Goal: Task Accomplishment & Management: Manage account settings

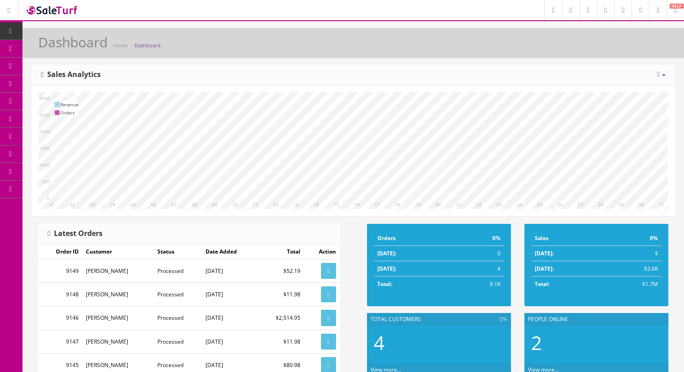
click at [72, 52] on link "Products" at bounding box center [69, 49] width 94 height 18
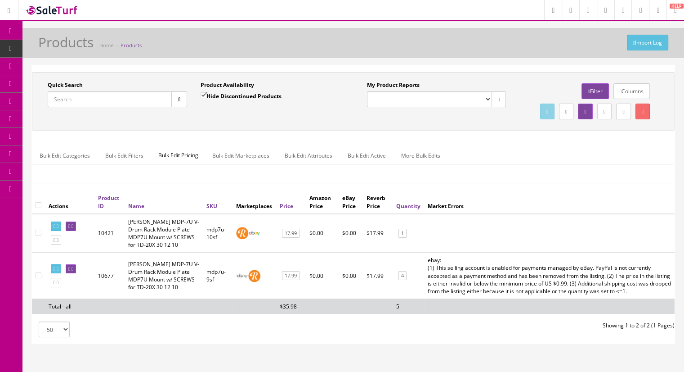
click at [86, 102] on input "Quick Search" at bounding box center [110, 99] width 124 height 16
click at [85, 101] on input "Quick Search" at bounding box center [110, 99] width 124 height 16
paste input "WhirlwindLineBalancer-2a"
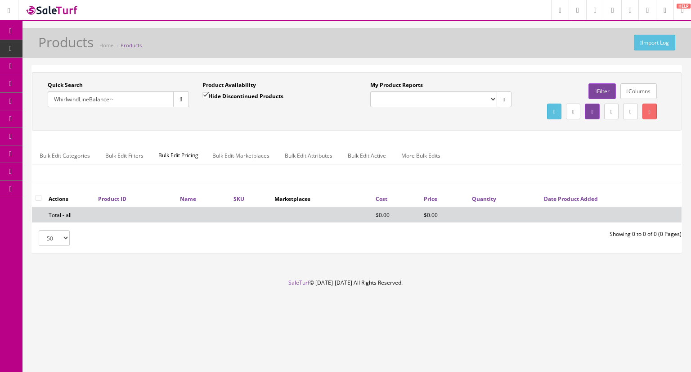
type input "WhirlwindLineBalancer-"
click at [202, 96] on input "Hide Discontinued Products" at bounding box center [205, 95] width 6 height 6
checkbox input "false"
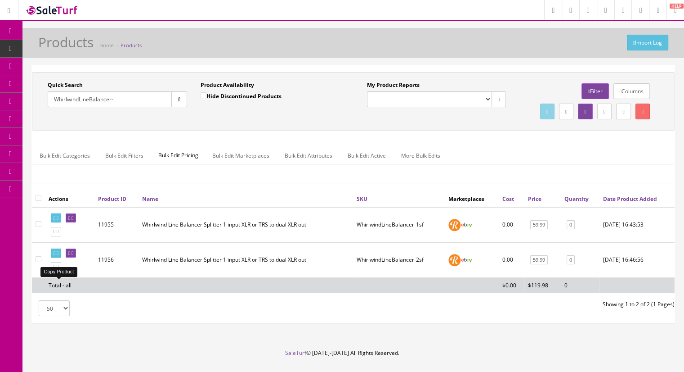
click at [58, 269] on icon at bounding box center [58, 266] width 2 height 5
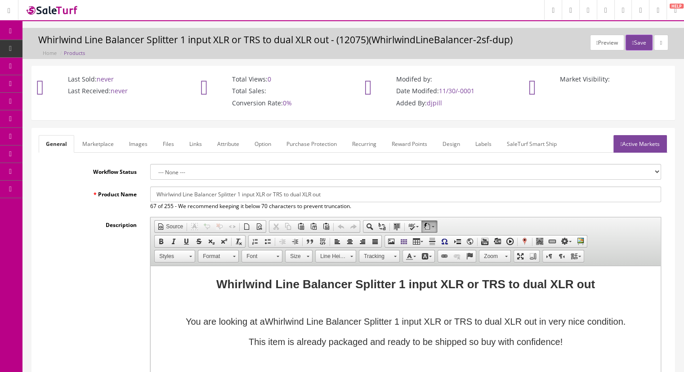
click at [142, 140] on link "Images" at bounding box center [138, 144] width 33 height 18
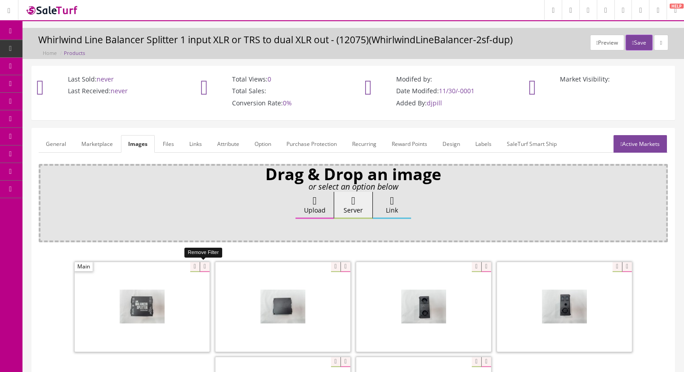
click at [207, 264] on icon at bounding box center [205, 267] width 10 height 10
click at [201, 265] on icon at bounding box center [205, 267] width 10 height 10
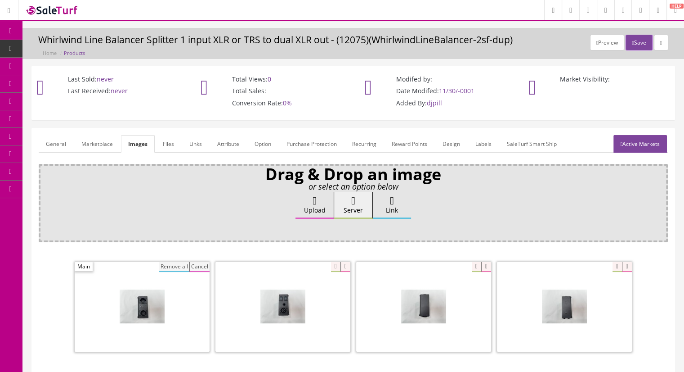
click at [172, 265] on button "Remove all" at bounding box center [174, 267] width 30 height 10
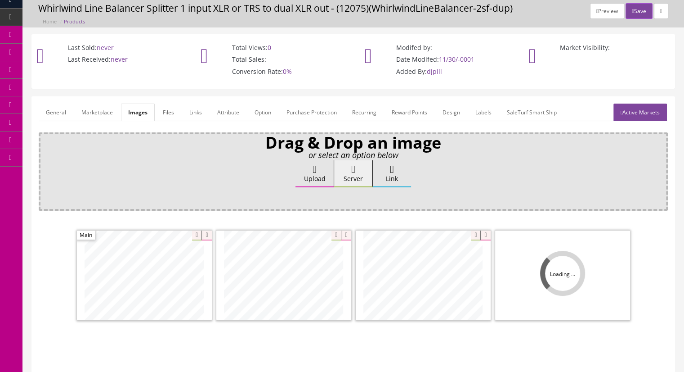
scroll to position [90, 0]
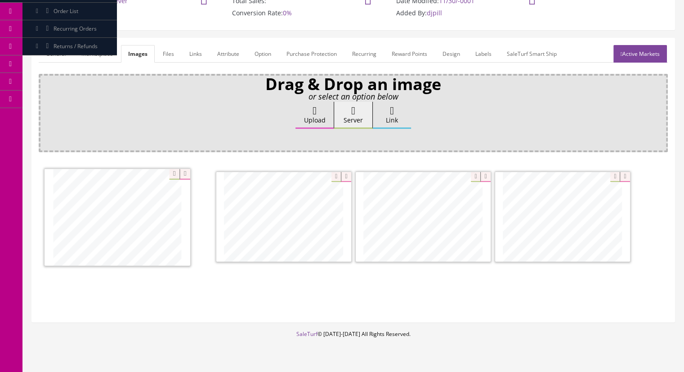
drag, startPoint x: 306, startPoint y: 244, endPoint x: 155, endPoint y: 243, distance: 151.1
drag, startPoint x: 592, startPoint y: 254, endPoint x: 456, endPoint y: 255, distance: 136.3
click at [102, 54] on link "Marketplace" at bounding box center [97, 54] width 46 height 18
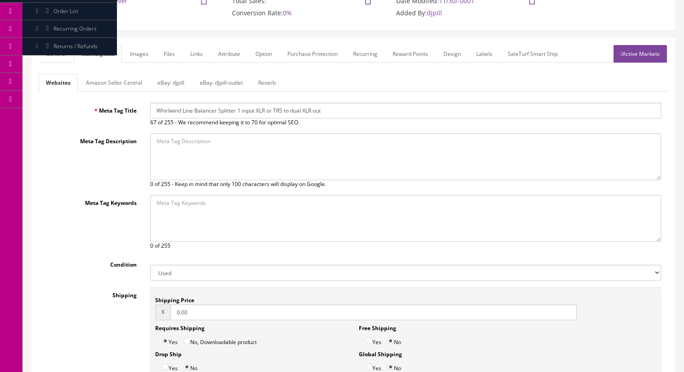
click at [268, 82] on link "Reverb" at bounding box center [267, 83] width 32 height 18
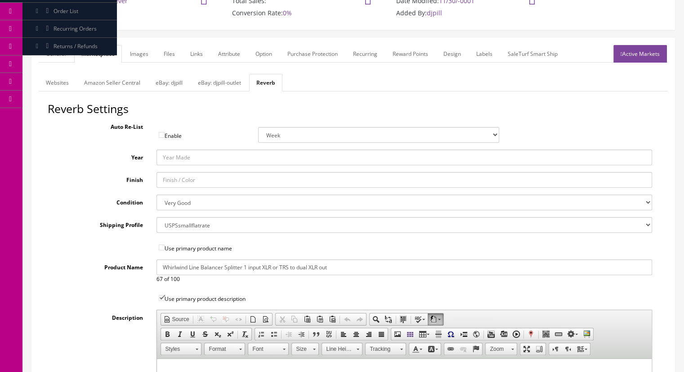
click at [190, 202] on select "Brand New Mint Excellent Very Good Good Fair Poor B-Stock Non Functioning" at bounding box center [405, 202] width 496 height 16
select select "f7a3f48c-972a-44c6-b01a-0cd27488d3f6"
click at [157, 194] on select "Brand New Mint Excellent Very Good Good Fair Poor B-Stock Non Functioning" at bounding box center [405, 202] width 496 height 16
click at [219, 85] on link "eBay: djpill-outlet" at bounding box center [220, 83] width 58 height 18
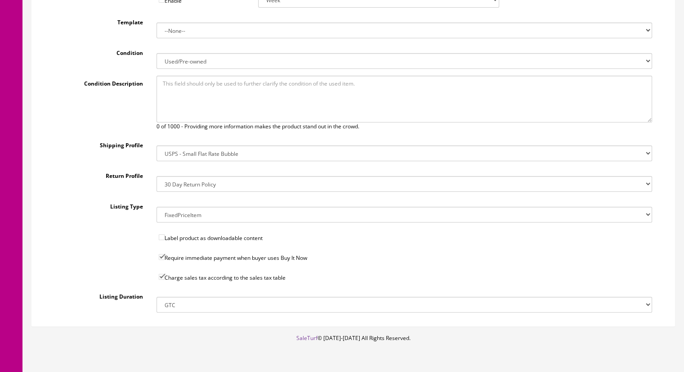
scroll to position [45, 0]
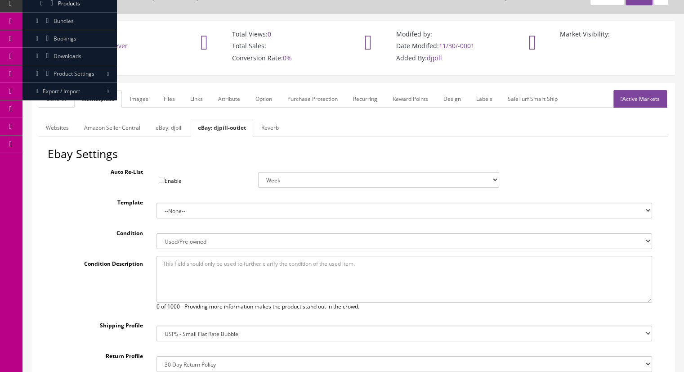
click at [59, 94] on link "General" at bounding box center [56, 99] width 35 height 18
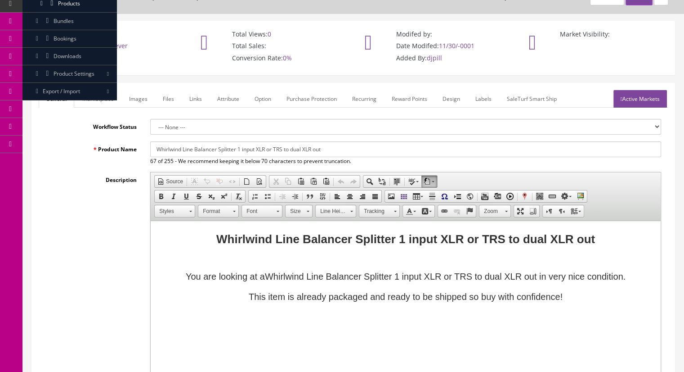
drag, startPoint x: 366, startPoint y: 149, endPoint x: 139, endPoint y: 133, distance: 227.7
paste input "Rapco Horizon STL-1 Stereo Line Direct Box"
type input "Rapco Horizon STL-1 Stereo Line Direct Box"
click at [604, 230] on div "Whirlwind Line Balancer Splitter 1 input XLR or TRS to dual XLR out" at bounding box center [406, 239] width 492 height 19
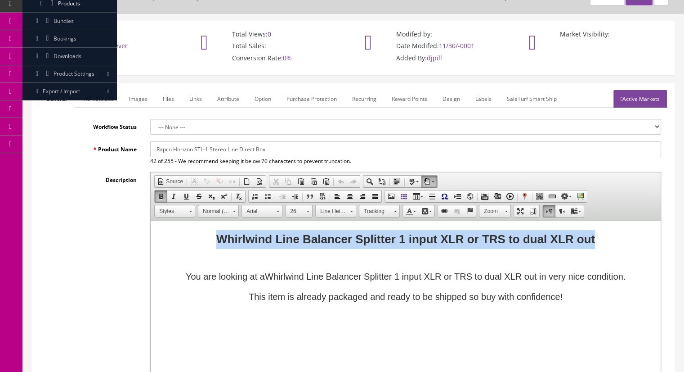
drag, startPoint x: 603, startPoint y: 238, endPoint x: 303, endPoint y: 420, distance: 350.5
click at [152, 221] on html "Whirlwind Line Balancer Splitter 1 input XLR or TRS to dual XLR out You are loo…" at bounding box center [406, 274] width 510 height 107
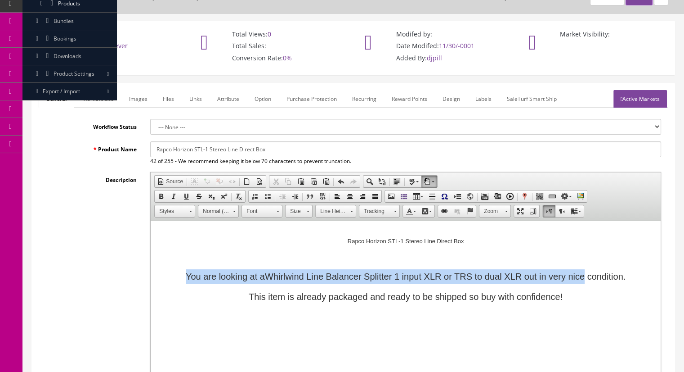
drag, startPoint x: 585, startPoint y: 277, endPoint x: 173, endPoint y: 268, distance: 412.5
click at [173, 268] on body "Rapco Horizon STL-1 Stereo Line Direct Box ​ You are looking at a Whirlwind Lin…" at bounding box center [406, 274] width 492 height 89
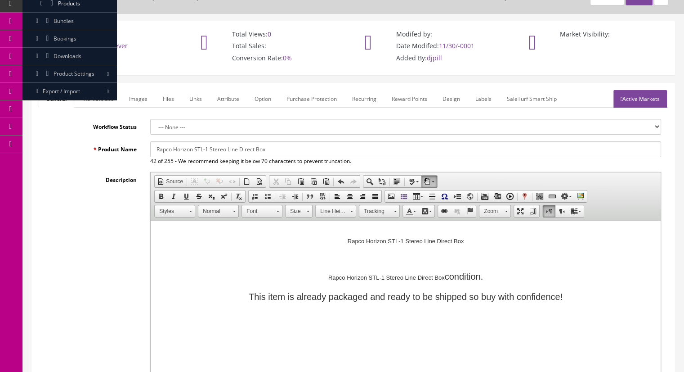
click at [340, 182] on span at bounding box center [340, 181] width 7 height 7
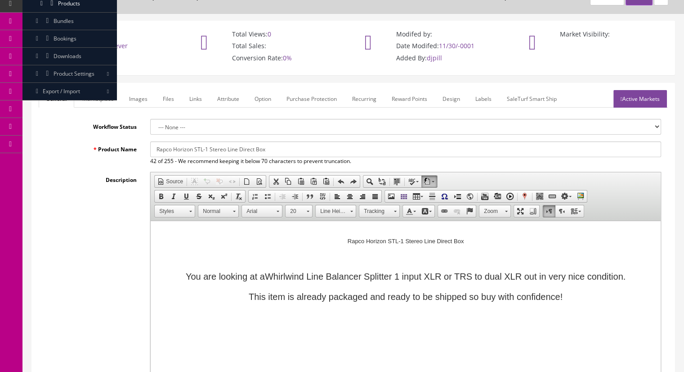
click at [263, 270] on p "You are looking at a Whirlwind Line Balancer Splitter 1 input XLR or TRS to dua…" at bounding box center [406, 276] width 492 height 14
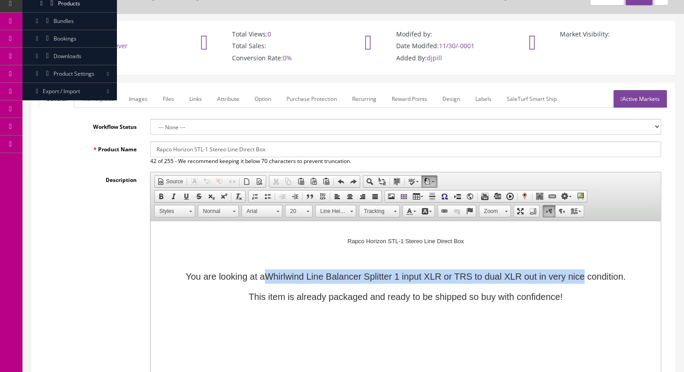
drag, startPoint x: 267, startPoint y: 274, endPoint x: 585, endPoint y: 278, distance: 318.0
click at [585, 278] on span "You are looking at a Whirlwind Line Balancer Splitter 1 input XLR or TRS to dua…" at bounding box center [406, 276] width 440 height 10
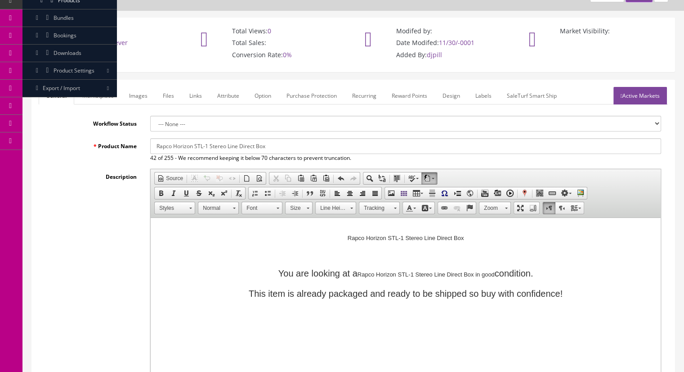
scroll to position [90, 0]
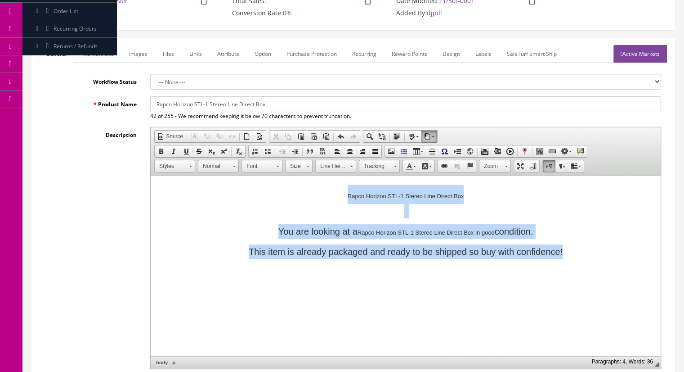
drag, startPoint x: 580, startPoint y: 246, endPoint x: 221, endPoint y: 180, distance: 365.5
click at [221, 180] on html "Rapco Horizon STL-1 Stereo Line Direct Box You are looking at a Rapco Horizon S…" at bounding box center [406, 229] width 510 height 107
click at [204, 213] on div at bounding box center [406, 211] width 492 height 14
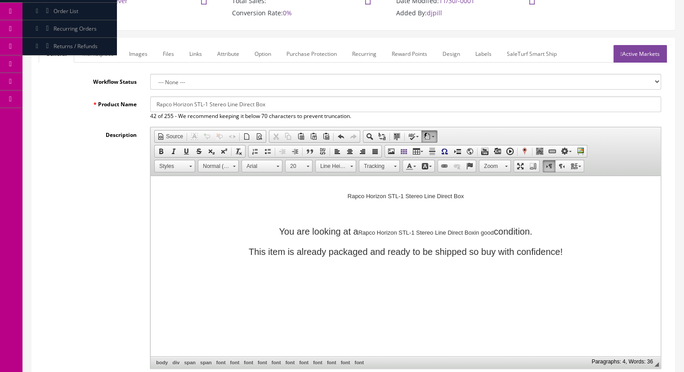
click at [281, 107] on input "Rapco Horizon STL-1 Stereo Line Direct Box" at bounding box center [405, 104] width 511 height 16
drag, startPoint x: 175, startPoint y: 105, endPoint x: 90, endPoint y: 101, distance: 84.6
click at [90, 101] on div "Product Name Rapco Horizon STL-1 Stereo Line Direct Box & 45 of 255 - We recomm…" at bounding box center [353, 108] width 629 height 24
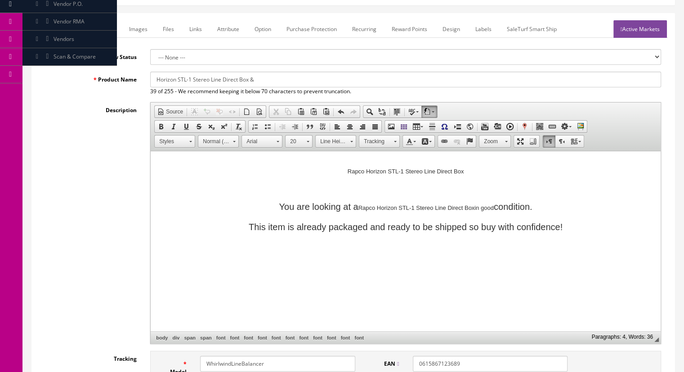
scroll to position [135, 0]
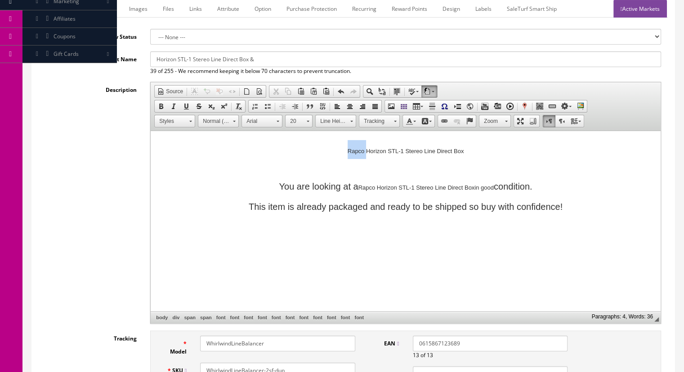
drag, startPoint x: 365, startPoint y: 151, endPoint x: 337, endPoint y: 151, distance: 28.3
click at [337, 151] on div "Rapco Horizon STL-1 Stereo Line Direct Box" at bounding box center [406, 149] width 492 height 19
drag, startPoint x: 376, startPoint y: 187, endPoint x: 358, endPoint y: 189, distance: 17.3
click at [358, 189] on p "You are looking at a Rapco Horizon STL-1 Stereo Line Direct Box in good conditi…" at bounding box center [406, 186] width 492 height 14
click at [276, 59] on input "Horizon STL-1 Stereo Line Direct Box &" at bounding box center [405, 59] width 511 height 16
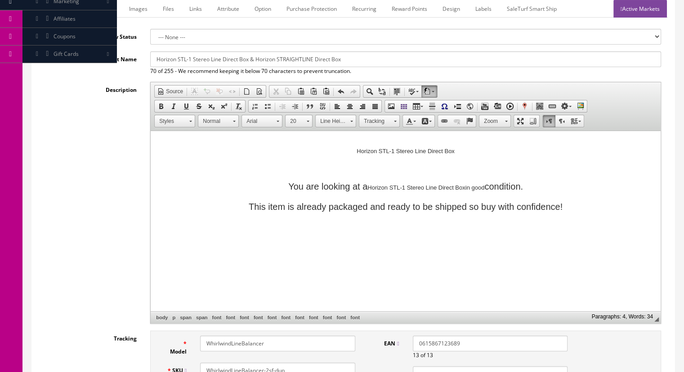
drag, startPoint x: 456, startPoint y: 150, endPoint x: 473, endPoint y: 150, distance: 17.5
click at [456, 150] on div "Horizon STL-1 Stereo Line Direct Box" at bounding box center [406, 149] width 492 height 19
click at [466, 187] on p "You are looking at a Horizon STL-1 Stereo Line Direct Box in good condition." at bounding box center [406, 186] width 492 height 14
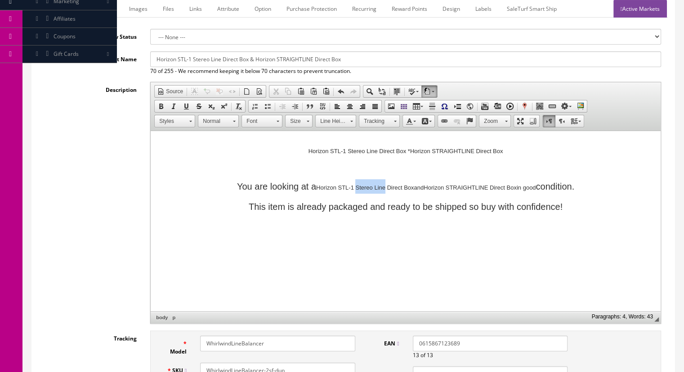
drag, startPoint x: 354, startPoint y: 187, endPoint x: 382, endPoint y: 191, distance: 28.2
click at [382, 191] on p "You are looking at a Horizon STL-1 Stereo Line Direct Box and Horizon STRAIGHTL…" at bounding box center [406, 186] width 492 height 14
drag, startPoint x: 346, startPoint y: 150, endPoint x: 377, endPoint y: 156, distance: 31.6
click at [377, 156] on div "Horizon STL-1 Stereo Line Direct Box * Horizon STRAIGHTLINE Direct Box ​" at bounding box center [406, 149] width 492 height 19
click at [395, 237] on html "Horizon STL-1STEREOLINE Direct Box * Horizon STRAIGHTLINE Direct Box You are lo…" at bounding box center [406, 184] width 510 height 107
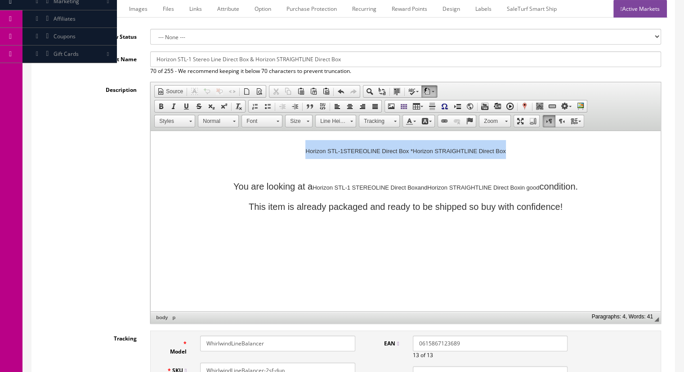
drag, startPoint x: 530, startPoint y: 152, endPoint x: 257, endPoint y: 136, distance: 273.0
click at [257, 136] on html "Horizon STL-1STEREOLINE Direct Box * Horizon STRAIGHTLINE Direct Box You are lo…" at bounding box center [406, 184] width 510 height 107
click at [417, 152] on div "Horizon STL-1STEREOLINE Direct Box * Horizon STRAIGHTLINE Direct Box" at bounding box center [406, 149] width 492 height 19
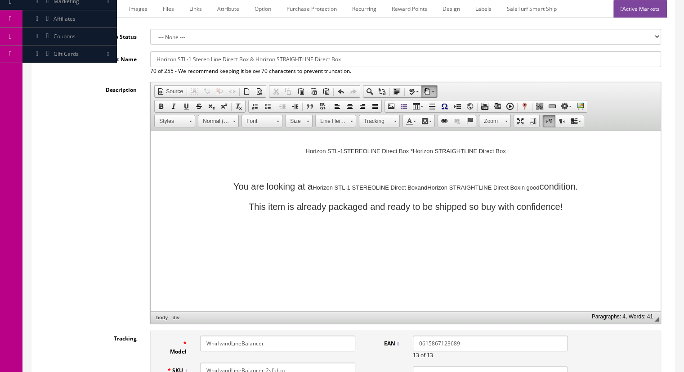
click at [413, 152] on div "Horizon STL-1STEREOLINE Direct Box * Horizon STRAIGHTLINE Direct Box" at bounding box center [406, 149] width 492 height 19
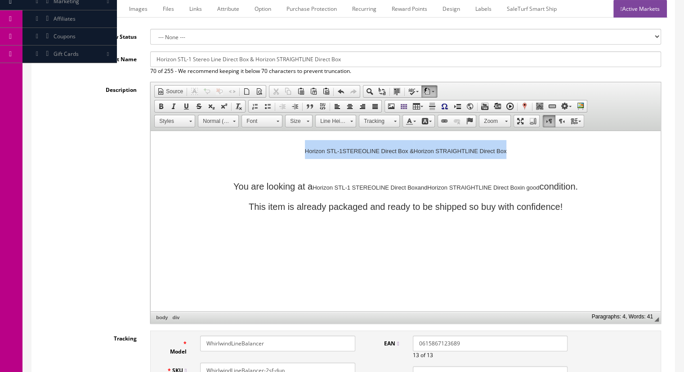
drag, startPoint x: 524, startPoint y: 153, endPoint x: 267, endPoint y: 136, distance: 257.4
click at [267, 136] on html "Horizon STL-1STEREOLINE Direct Box & Horizon STRAIGHTLINE Direct Box You are lo…" at bounding box center [406, 184] width 510 height 107
copy div "Horizon STL-1STEREOLINE Direct Box & Horizon STRAIGHTLINE Direct Box"
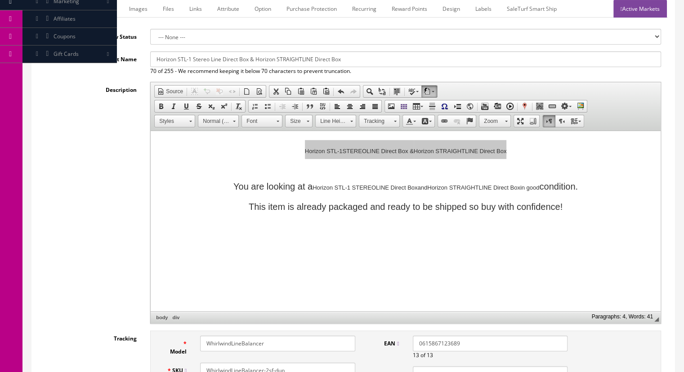
drag, startPoint x: 356, startPoint y: 60, endPoint x: 151, endPoint y: 54, distance: 204.8
click at [151, 54] on input "Horizon STL-1 Stereo Line Direct Box & Horizon STRAIGHTLINE Direct Box" at bounding box center [405, 59] width 511 height 16
paste input "STEREOLINE"
type input "Horizon STL-1STEREOLINE Direct Box & Horizon STRAIGHTLINE Direct Box"
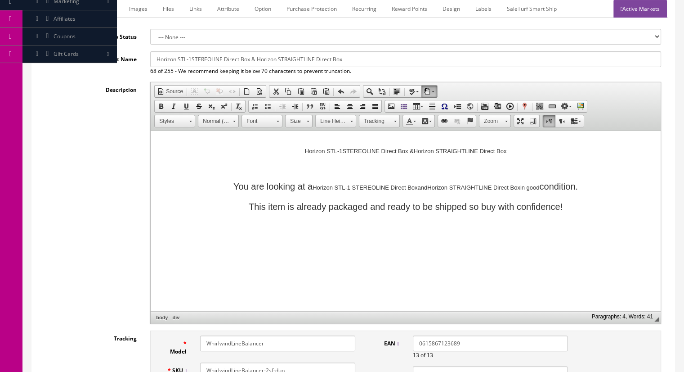
click at [188, 213] on p "This item is already packaged and ready to be shipped so buy with confidence!" at bounding box center [406, 206] width 492 height 14
drag, startPoint x: 344, startPoint y: 57, endPoint x: 133, endPoint y: 46, distance: 211.2
click at [102, 9] on link "Marketplace" at bounding box center [98, 9] width 46 height 18
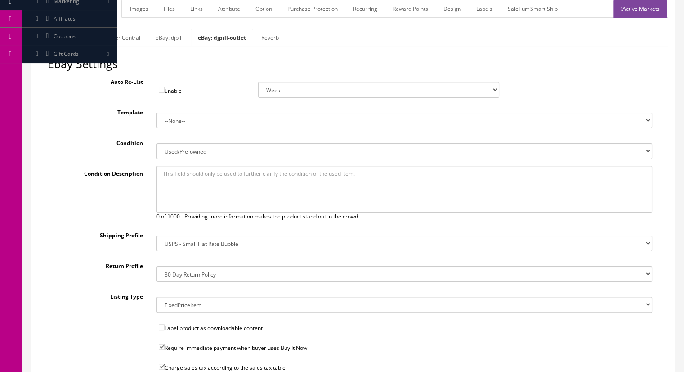
click at [267, 36] on link "Reverb" at bounding box center [270, 38] width 32 height 18
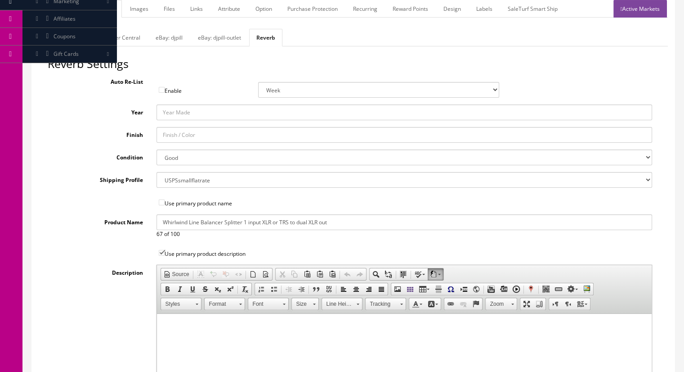
drag, startPoint x: 326, startPoint y: 222, endPoint x: 125, endPoint y: 219, distance: 200.6
click at [125, 219] on div "Product Name Whirlwind Line Balancer Splitter 1 input XLR or TRS to dual XLR ou…" at bounding box center [353, 226] width 611 height 24
paste input "Horizon STL-1STEREOLINE Direct Box & Horizon STRAIGHTLINE Direct Box"
type input "Horizon STL-1STEREOLINE Direct Box & Horizon STRAIGHTLINE Direct Box"
click at [54, 36] on link "Websites" at bounding box center [57, 38] width 37 height 18
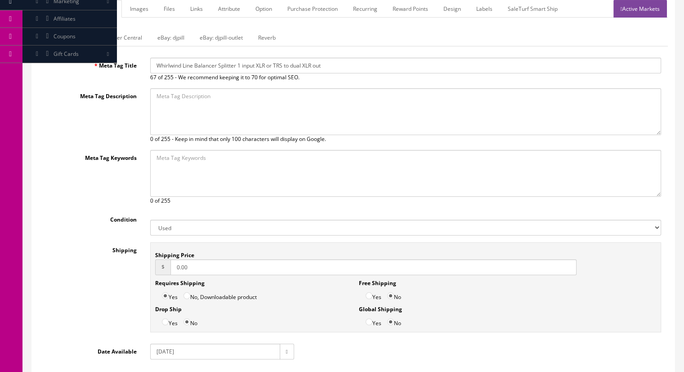
drag, startPoint x: 285, startPoint y: 66, endPoint x: 95, endPoint y: 58, distance: 189.5
click at [95, 58] on div "Meta Tag Title Whirlwind Line Balancer Splitter 1 input XLR or TRS to dual XLR …" at bounding box center [353, 70] width 629 height 24
paste input "Horizon STL-1STEREOLINE Direct Box & Horizon STRAIGHTLINE Direct Box"
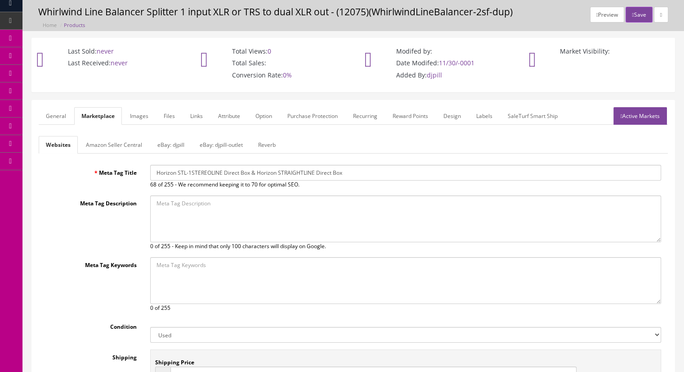
scroll to position [25, 0]
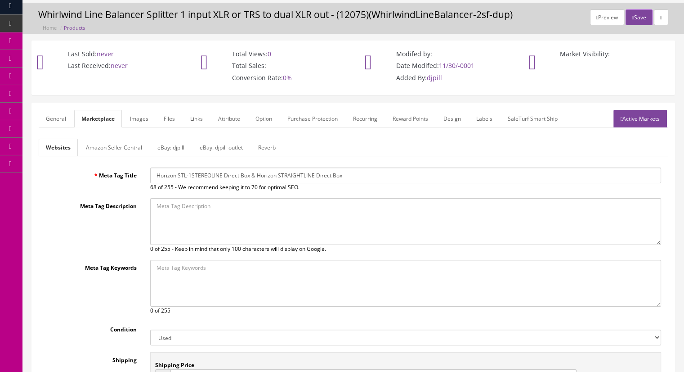
type input "Horizon STL-1STEREOLINE Direct Box & Horizon STRAIGHTLINE Direct Box"
click at [53, 119] on link "General" at bounding box center [56, 119] width 35 height 18
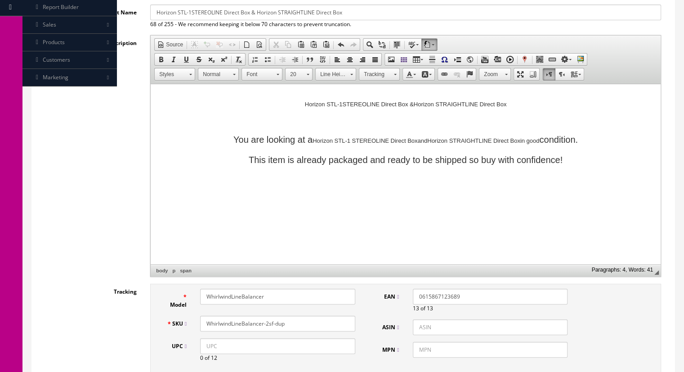
scroll to position [160, 0]
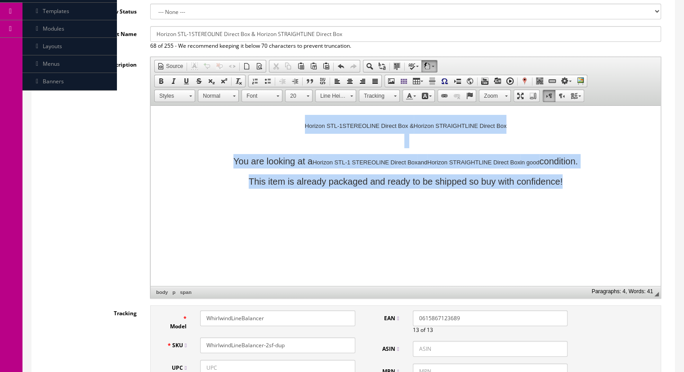
drag, startPoint x: 584, startPoint y: 181, endPoint x: 226, endPoint y: 120, distance: 363.6
click at [226, 120] on body "Horizon STL-1STEREOLINE Direct Box & Horizon STRAIGHTLINE Direct Box You are lo…" at bounding box center [406, 159] width 492 height 89
click at [277, 95] on span at bounding box center [278, 95] width 3 height 1
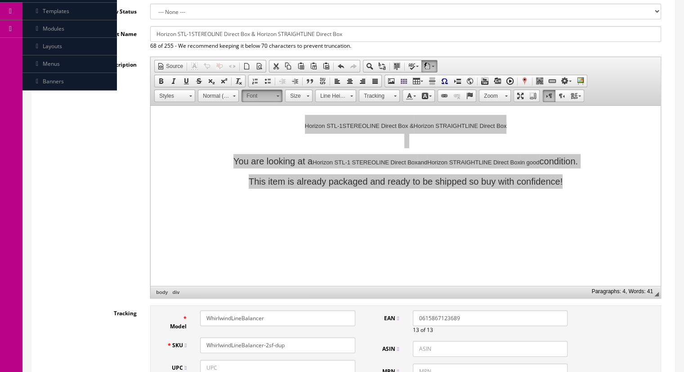
scroll to position [0, 0]
click at [265, 126] on link "Arial" at bounding box center [275, 128] width 65 height 10
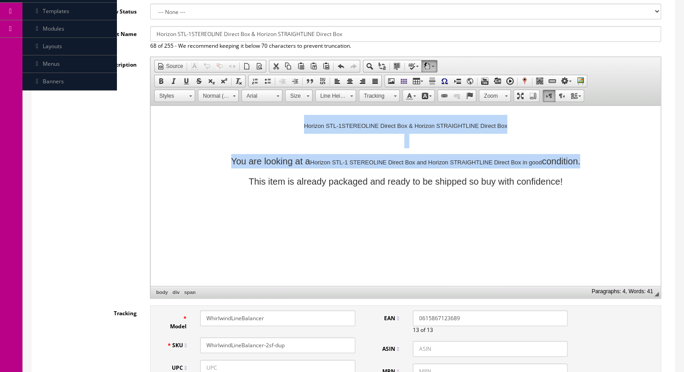
click at [158, 80] on span at bounding box center [160, 80] width 7 height 7
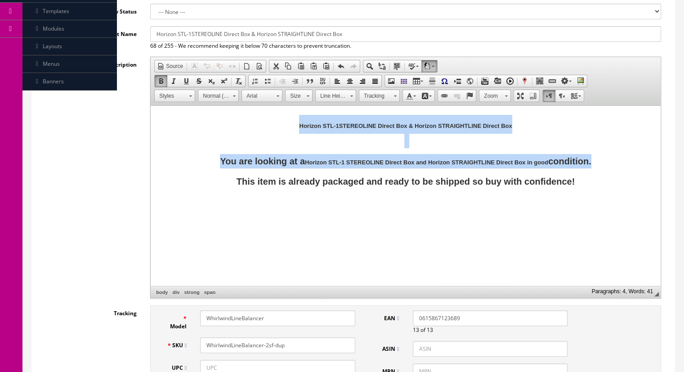
click at [158, 80] on span at bounding box center [160, 80] width 7 height 7
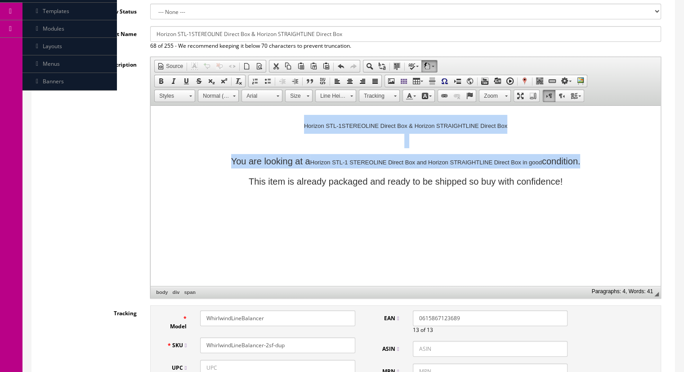
click at [158, 80] on span at bounding box center [160, 80] width 7 height 7
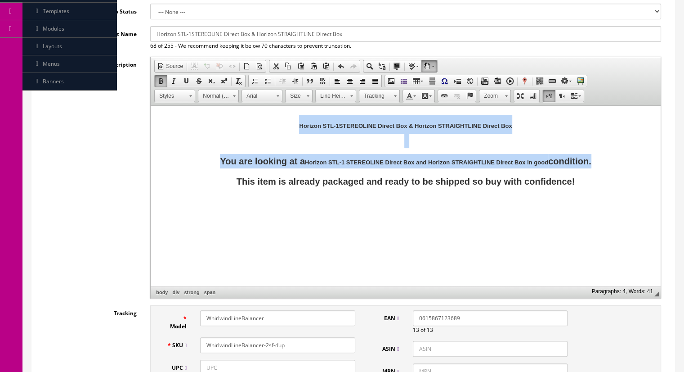
click at [304, 93] on link "Size" at bounding box center [298, 96] width 27 height 13
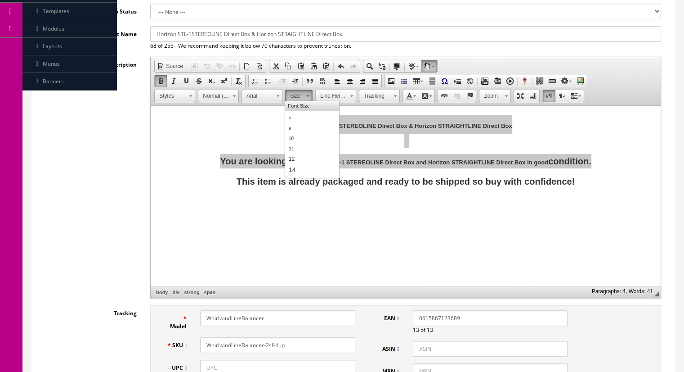
click at [300, 169] on link "14" at bounding box center [311, 169] width 51 height 11
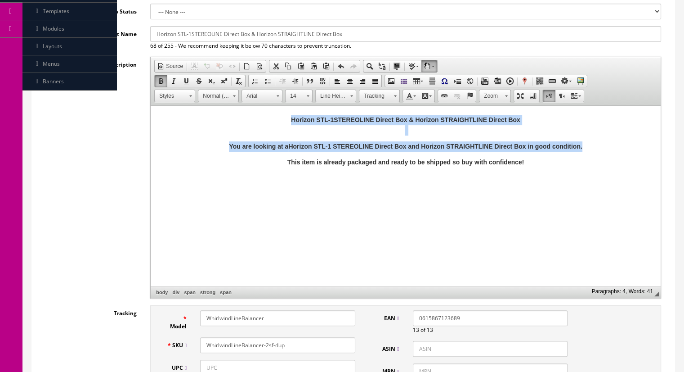
click at [305, 94] on link "14" at bounding box center [298, 96] width 27 height 13
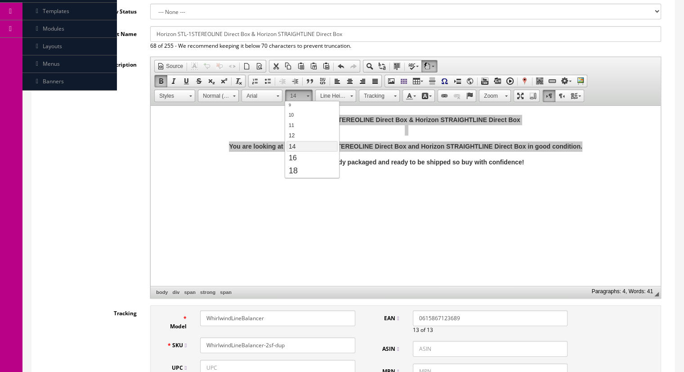
scroll to position [45, 0]
click at [303, 149] on link "18" at bounding box center [311, 149] width 51 height 13
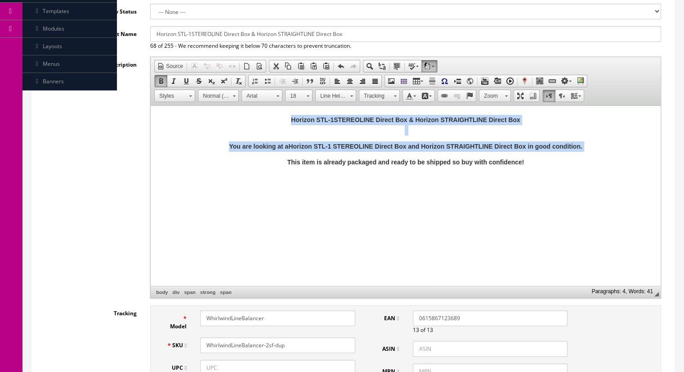
scroll to position [0, 0]
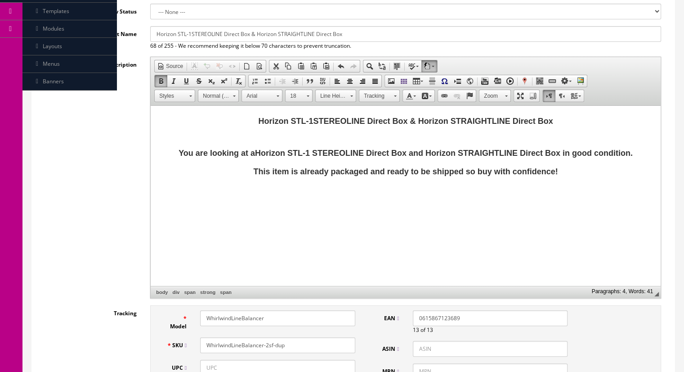
click at [356, 202] on html "Horizon STL-1STEREOLINE Direct Box & Horizon STRAIGHTLINE Direct Box You are lo…" at bounding box center [406, 154] width 510 height 97
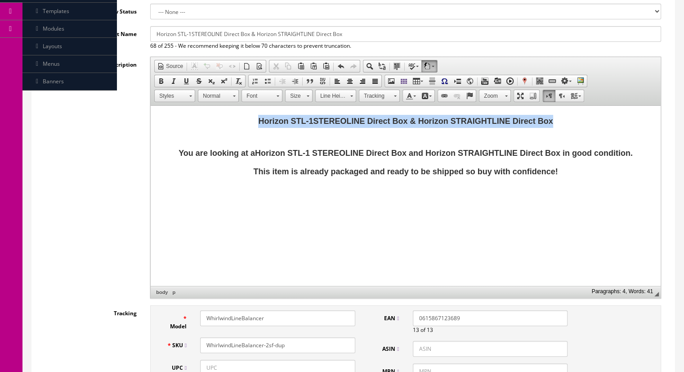
drag, startPoint x: 569, startPoint y: 119, endPoint x: 368, endPoint y: 198, distance: 215.7
click at [196, 106] on html "Horizon STL-1STEREOLINE Direct Box & Horizon STRAIGHTLINE Direct Box You are lo…" at bounding box center [406, 154] width 510 height 97
click at [308, 95] on link "18" at bounding box center [298, 96] width 27 height 13
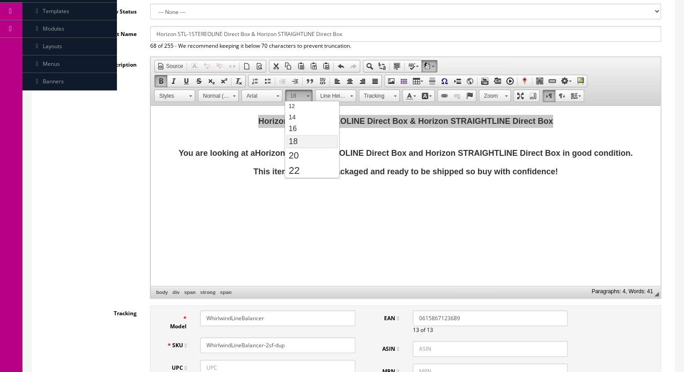
scroll to position [98, 0]
click at [310, 153] on link "26" at bounding box center [311, 159] width 51 height 18
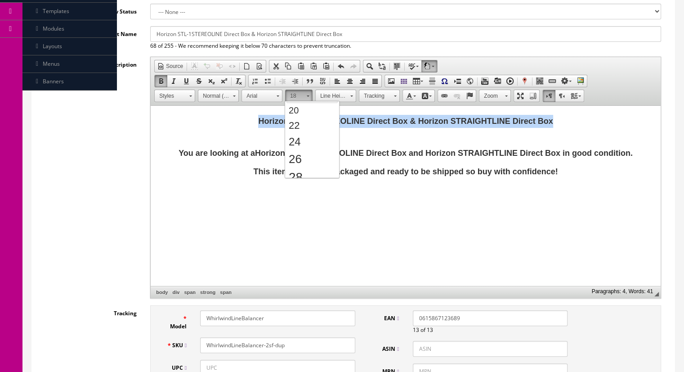
scroll to position [0, 0]
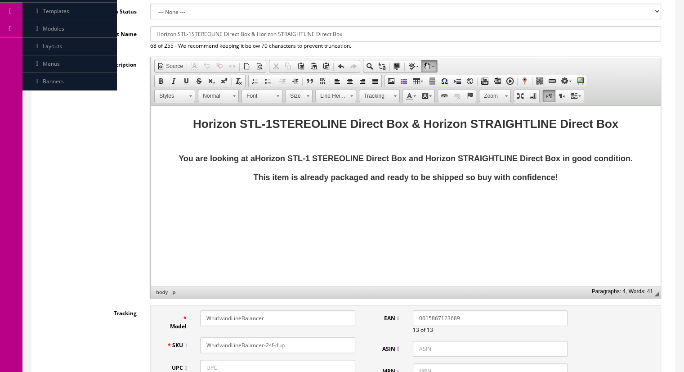
click at [385, 208] on html "Horizon STL-1STEREOLINE Direct Box & Horizon STRAIGHTLINE Direct Box You are lo…" at bounding box center [406, 157] width 510 height 103
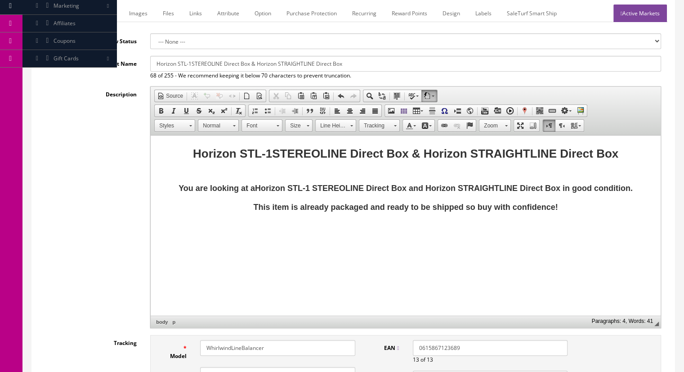
scroll to position [115, 0]
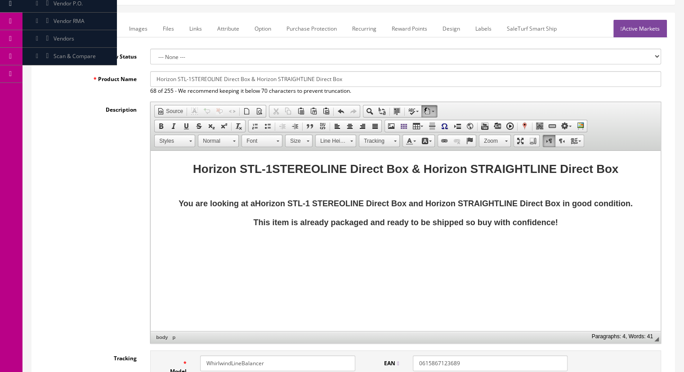
click at [191, 77] on input "Horizon STL-1STEREOLINE Direct Box & Horizon STRAIGHTLINE Direct Box" at bounding box center [405, 79] width 511 height 16
click at [271, 167] on span "Horizon STL-1STEREOLINE Direct Box & Horizon STRAIGHTLINE Direct Box" at bounding box center [405, 168] width 425 height 13
drag, startPoint x: 272, startPoint y: 168, endPoint x: 235, endPoint y: 167, distance: 36.9
click at [235, 167] on span "Horizon STL-1 STEREOLINE Direct Box & Horizon STRAIGHTLINE Direct Box" at bounding box center [405, 168] width 429 height 13
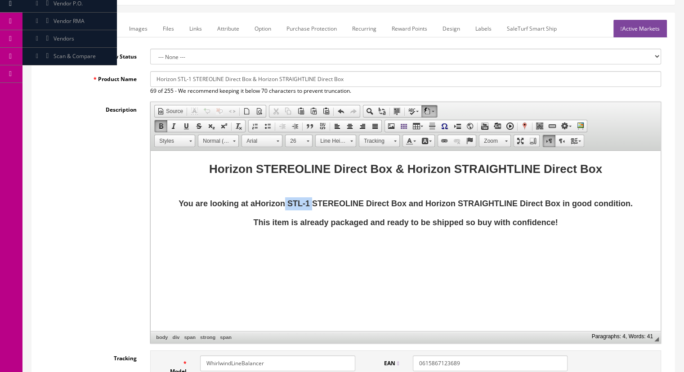
drag, startPoint x: 313, startPoint y: 202, endPoint x: 287, endPoint y: 204, distance: 27.0
click at [287, 204] on span "You are looking at a Horizon STL-1 STEREOLINE Direct Box and Horizon STRAIGHTLI…" at bounding box center [406, 203] width 454 height 9
drag, startPoint x: 193, startPoint y: 80, endPoint x: 176, endPoint y: 79, distance: 16.7
click at [176, 79] on input "Horizon STL-1 STEREOLINE Direct Box & Horizon STRAIGHTLINE Direct Box" at bounding box center [405, 79] width 511 height 16
type input "Horizon STEREOLINE Direct Box & Horizon STRAIGHTLINE Direct Box"
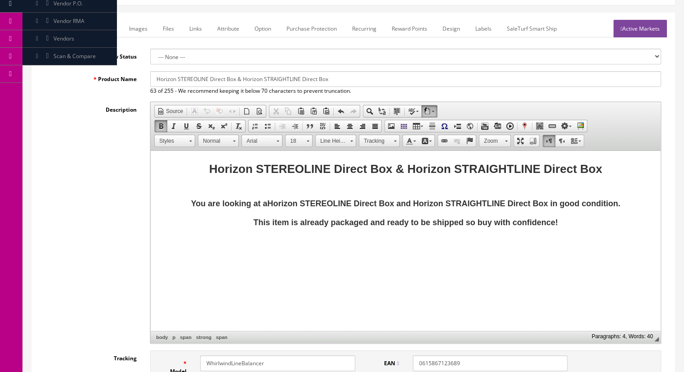
click at [101, 29] on link "Marketplace" at bounding box center [98, 29] width 46 height 18
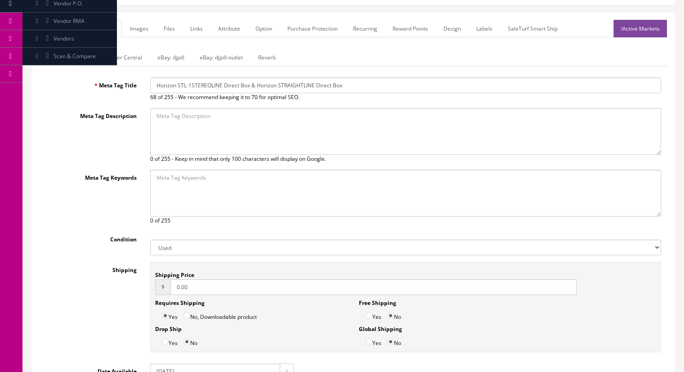
drag, startPoint x: 191, startPoint y: 84, endPoint x: 176, endPoint y: 84, distance: 14.4
click at [176, 84] on input "Horizon STL-1STEREOLINE Direct Box & Horizon STRAIGHTLINE Direct Box" at bounding box center [405, 85] width 511 height 16
type input "Horizon STEREOLINE Direct Box & Horizon STRAIGHTLINE Direct Box"
click at [264, 55] on link "Reverb" at bounding box center [267, 58] width 32 height 18
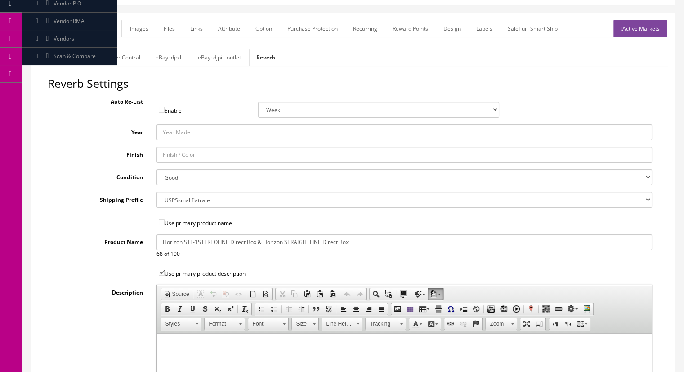
drag, startPoint x: 195, startPoint y: 241, endPoint x: 183, endPoint y: 242, distance: 12.2
click at [183, 242] on input "Horizon STL-1STEREOLINE Direct Box & Horizon STRAIGHTLINE Direct Box" at bounding box center [405, 242] width 496 height 16
type input "Horizon STEREOLINE Direct Box & Horizon STRAIGHTLINE Direct Box"
click at [46, 55] on link "Websites" at bounding box center [57, 58] width 37 height 18
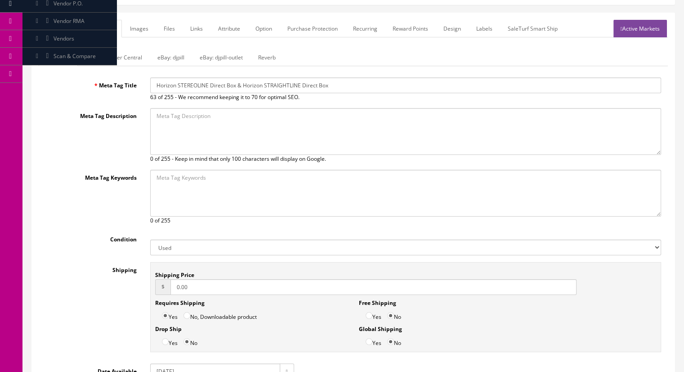
click at [59, 29] on link "General" at bounding box center [56, 29] width 35 height 18
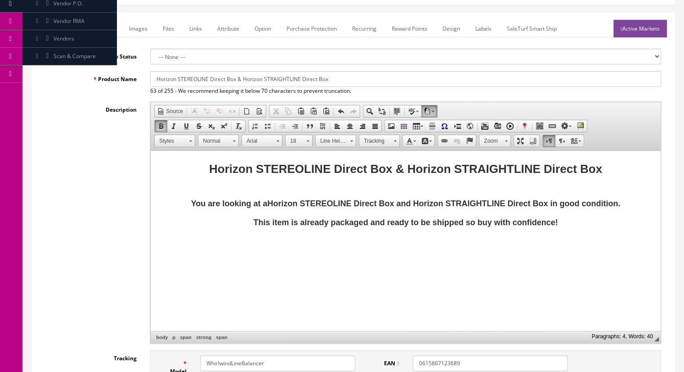
click at [510, 200] on span "You are looking at a Horizon STEREOLINE Direct Box and Horizon STRAIGHTLINE Dir…" at bounding box center [406, 203] width 430 height 9
click at [302, 79] on input "Horizon STEREOLINE Direct Box & Horizon STRAIGHTLINE Direct Box" at bounding box center [405, 79] width 511 height 16
click at [546, 168] on span "Horizon STEREOLINE Direct Box & Horizon STRAIGHTLINE Direct Box" at bounding box center [405, 168] width 393 height 13
click at [510, 201] on span "You are looking at a Horizon STEREOLINE Direct Box and Horizon STRAIGHTLINE Dir…" at bounding box center [406, 203] width 430 height 9
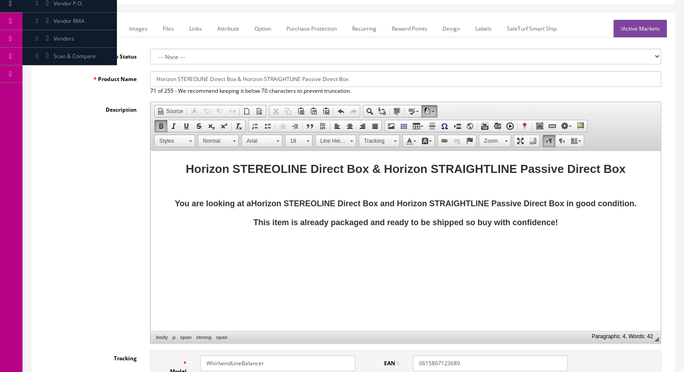
click at [210, 78] on input "Horizon STEREOLINE Direct Box & Horizon STRAIGHTLINE Passive Direct Box" at bounding box center [405, 79] width 511 height 16
type input "Horizon STEREOLINE Passive Direct Box & Horizon STRAIGHTLINE Passive Direct Box"
click at [313, 167] on span "Horizon STEREOLINE Direct Box & Horizon STRAIGHTLINE Passive Direct Box" at bounding box center [406, 168] width 440 height 13
click at [373, 228] on p "This item is already packaged and ready to be shipped so buy with confidence!" at bounding box center [406, 222] width 492 height 13
click at [340, 202] on span "You are looking at a Horizon STEREOLINE Direct Box and Horizon STRAIGHTLINE Pas…" at bounding box center [406, 203] width 462 height 9
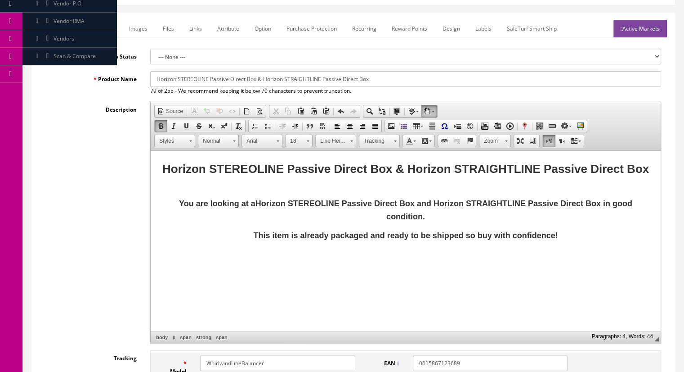
click at [349, 266] on html "Horizon STEREOLINE Passive Direct Box & Horizon STRAIGHTLINE Passive Direct Box…" at bounding box center [406, 209] width 510 height 116
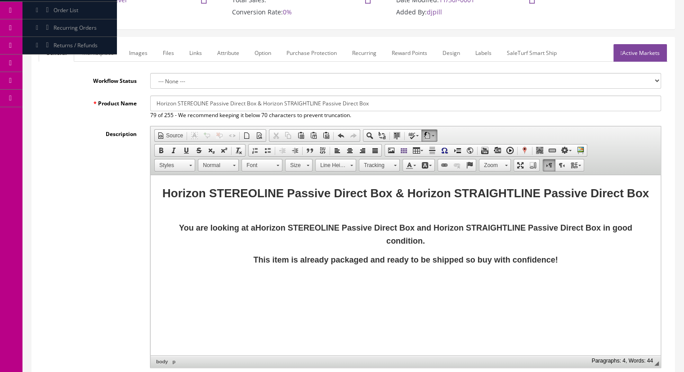
scroll to position [70, 0]
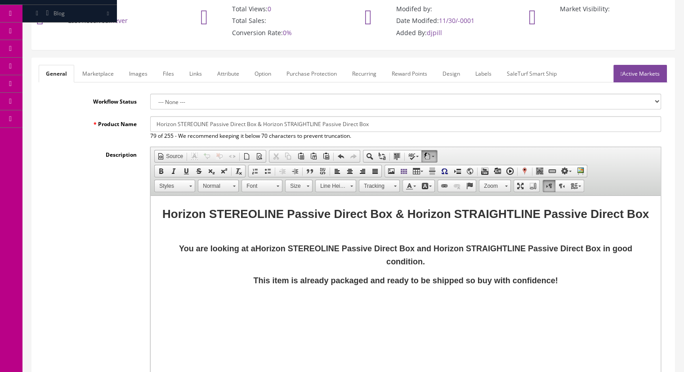
drag, startPoint x: 288, startPoint y: 111, endPoint x: 110, endPoint y: 103, distance: 178.3
click at [105, 79] on link "Marketplace" at bounding box center [98, 74] width 46 height 18
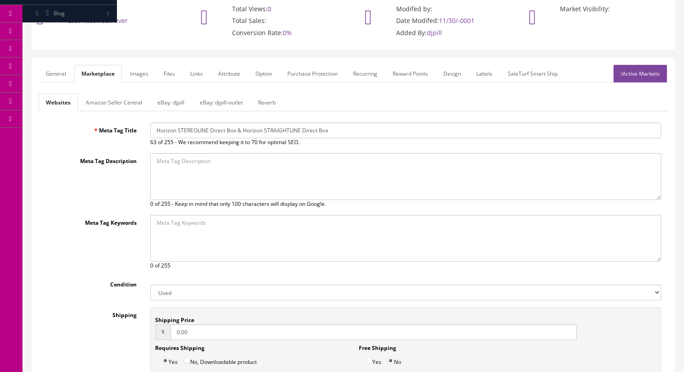
drag, startPoint x: 347, startPoint y: 126, endPoint x: 109, endPoint y: 116, distance: 238.2
click at [109, 116] on div "Websites Amazon Seller Central eBay: djpill eBay: djpill-outlet Reverb Meta Tag…" at bounding box center [353, 259] width 629 height 330
paste input "Passive Direct Box & Horizon STRAIGHTLINE Passive"
type input "Horizon STEREOLINE Passive Direct Box & Horizon STRAIGHTLINE Passive Direct Box"
click at [264, 103] on link "Reverb" at bounding box center [267, 103] width 32 height 18
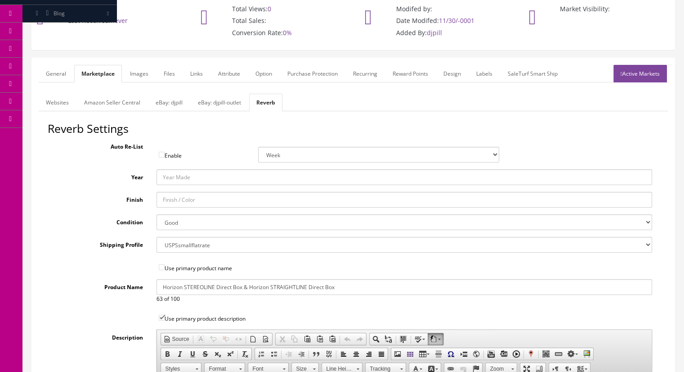
drag, startPoint x: 107, startPoint y: 266, endPoint x: 45, endPoint y: 264, distance: 62.1
click at [45, 264] on div "Reverb Settings Auto Re-List Enable Week 2 Weeks 30 Days (Month) 90 Days (3 Mon…" at bounding box center [353, 349] width 629 height 455
paste input "Passive Direct Box & Horizon STRAIGHTLINE Passive"
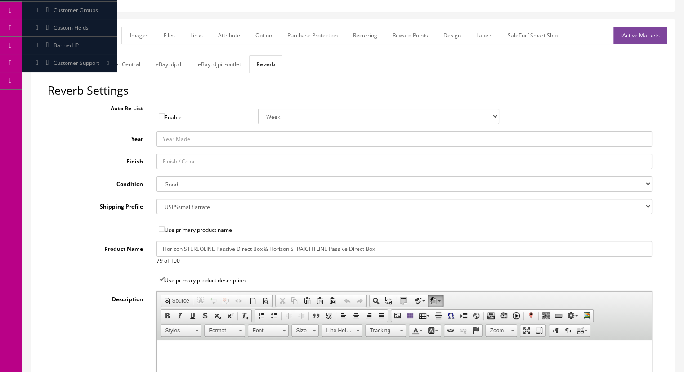
scroll to position [0, 0]
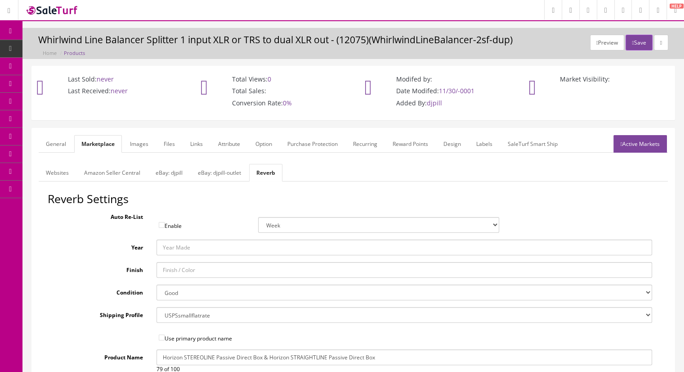
type input "Horizon STEREOLINE Passive Direct Box & Horizon STRAIGHTLINE Passive Direct Box"
click at [58, 136] on link "General" at bounding box center [56, 144] width 35 height 18
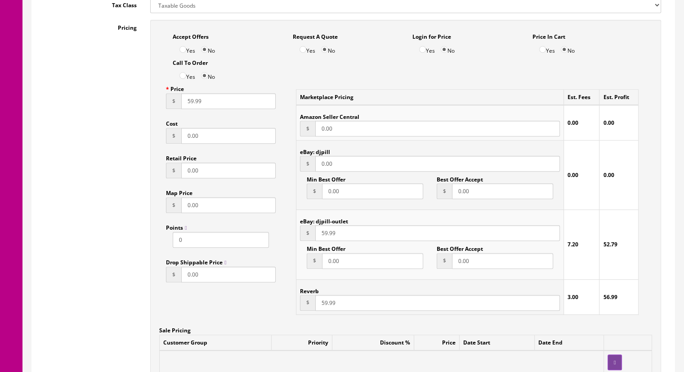
scroll to position [585, 0]
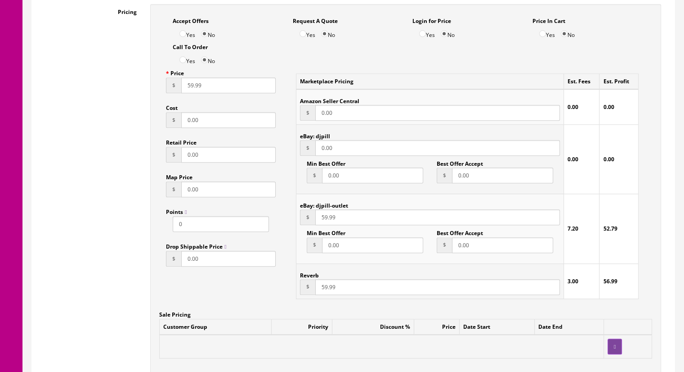
click at [188, 89] on input "59.99" at bounding box center [228, 85] width 94 height 16
type input "49.99"
click at [324, 289] on input "59.99" at bounding box center [437, 287] width 245 height 16
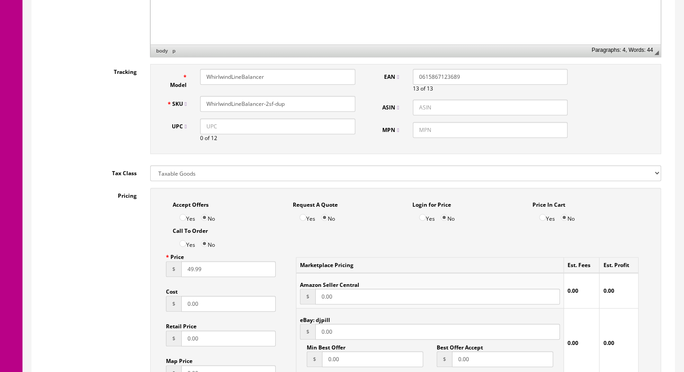
scroll to position [360, 0]
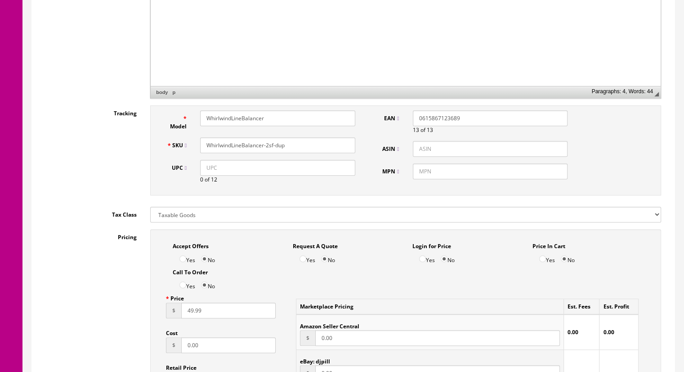
type input "44.99"
click at [190, 315] on input "49.99" at bounding box center [228, 310] width 94 height 16
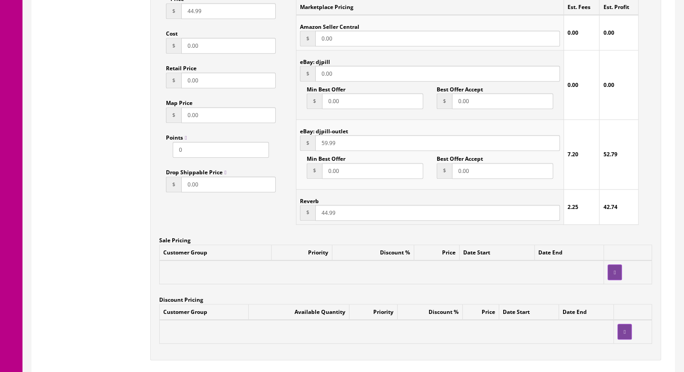
scroll to position [675, 0]
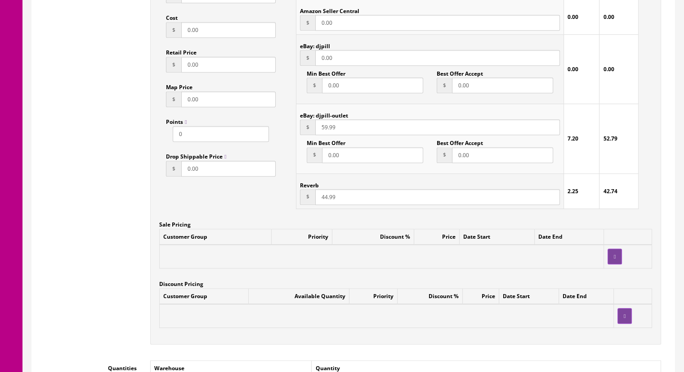
type input "44.99"
click at [320, 129] on input "59.99" at bounding box center [437, 127] width 245 height 16
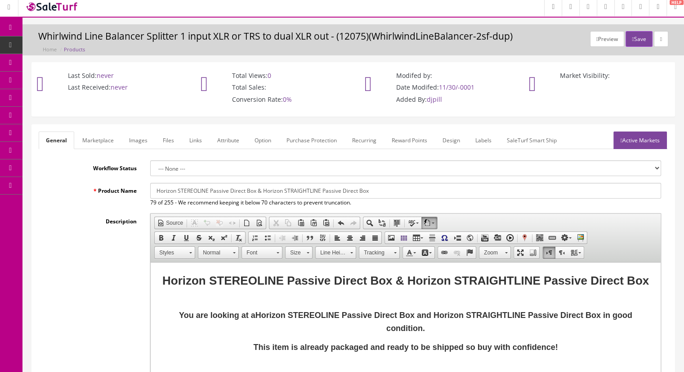
scroll to position [0, 0]
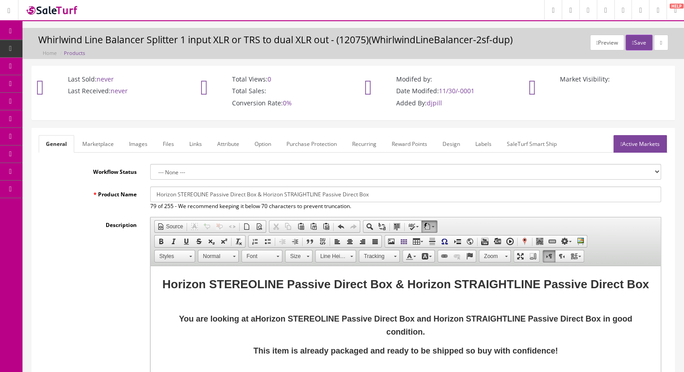
type input "44.99"
click at [635, 139] on link "Active Markets" at bounding box center [640, 144] width 54 height 18
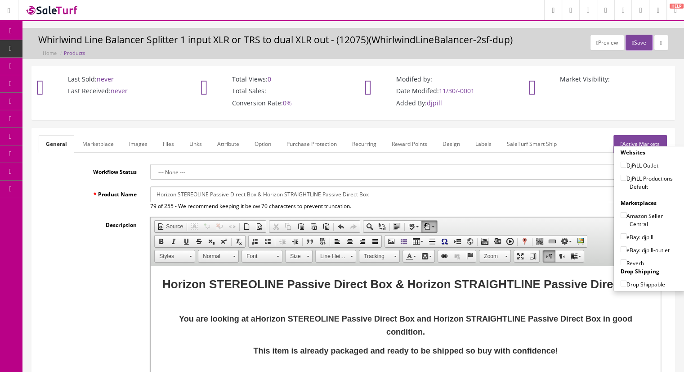
click at [621, 175] on input"] "DjPiLL Productions - Default" at bounding box center [624, 178] width 6 height 6
checkbox input"] "true"
click at [621, 248] on input"] "eBay: djpill-outlet" at bounding box center [624, 249] width 6 height 6
checkbox input"] "true"
click at [622, 261] on input"] "Reverb" at bounding box center [624, 262] width 6 height 6
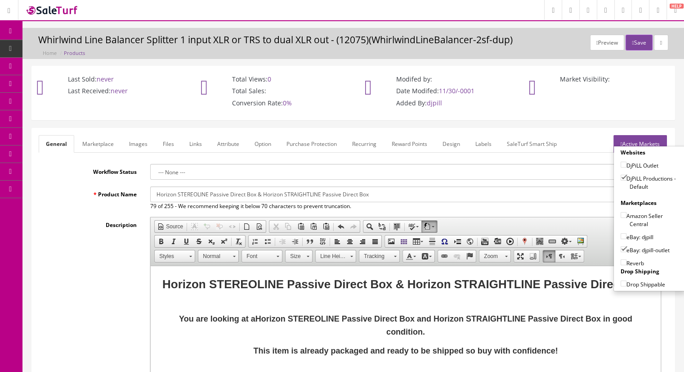
checkbox input"] "true"
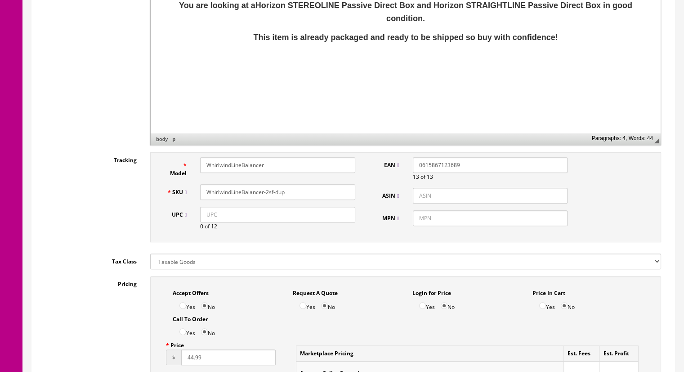
scroll to position [315, 0]
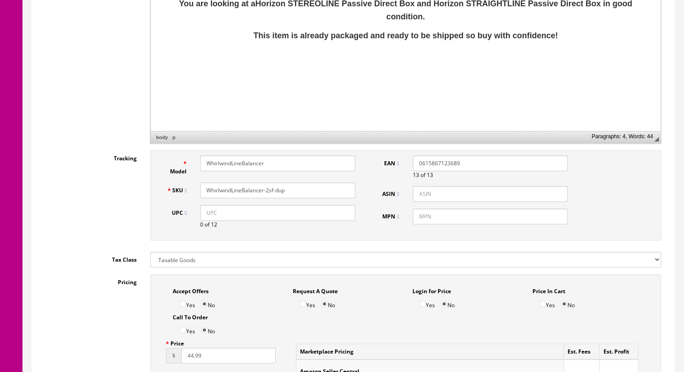
drag, startPoint x: 207, startPoint y: 188, endPoint x: 184, endPoint y: 187, distance: 22.9
click at [184, 187] on div "SKU WhirlwindLineBalancer-2sf-dup" at bounding box center [261, 190] width 202 height 16
paste input "HorizonStereoLinex2-1b"
type input "HorizonStereoLinex2-1sf"
drag, startPoint x: 274, startPoint y: 163, endPoint x: 169, endPoint y: 160, distance: 105.7
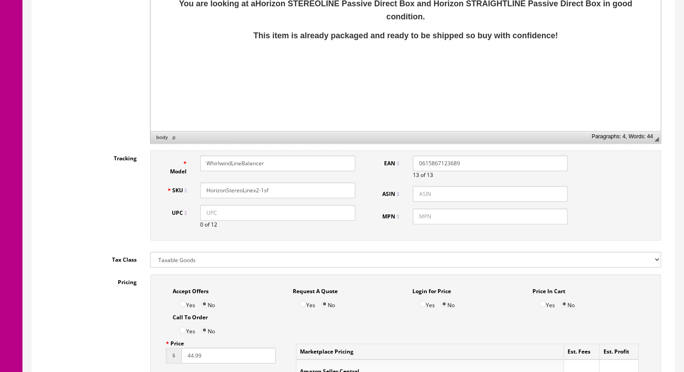
click at [169, 160] on div "Model WhirlwindLineBalancer" at bounding box center [261, 165] width 202 height 20
paste input "HorizonStereoLinex2-1b"
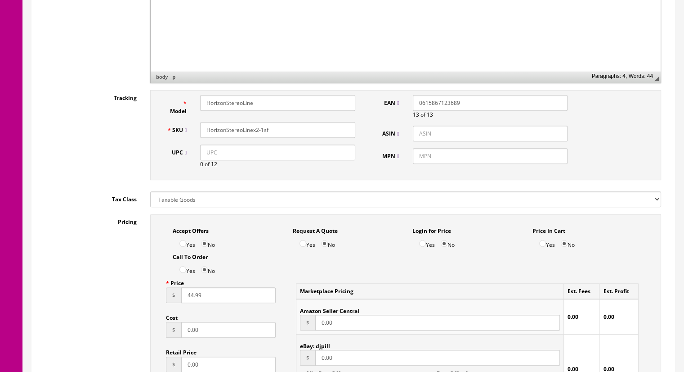
scroll to position [360, 0]
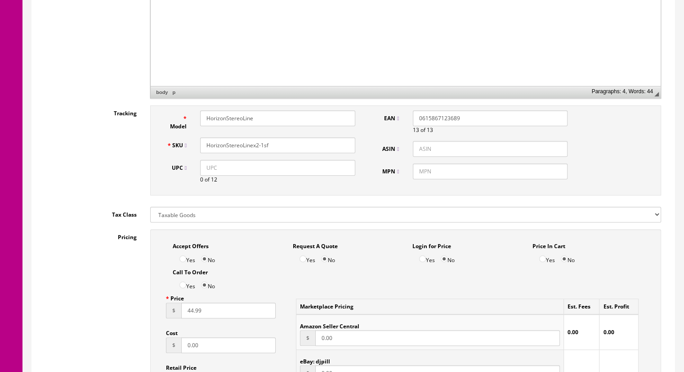
type input "HorizonStereoLine"
drag, startPoint x: 473, startPoint y: 124, endPoint x: 312, endPoint y: 118, distance: 161.1
click at [312, 118] on div "Model HorizonStereoLine SKU HorizonStereoLinex2-1sf UPC 0 of 12 EAN 06158671236…" at bounding box center [405, 150] width 511 height 90
click at [439, 155] on input "ASIN" at bounding box center [490, 149] width 155 height 16
click at [283, 170] on input "UPC" at bounding box center [277, 168] width 155 height 16
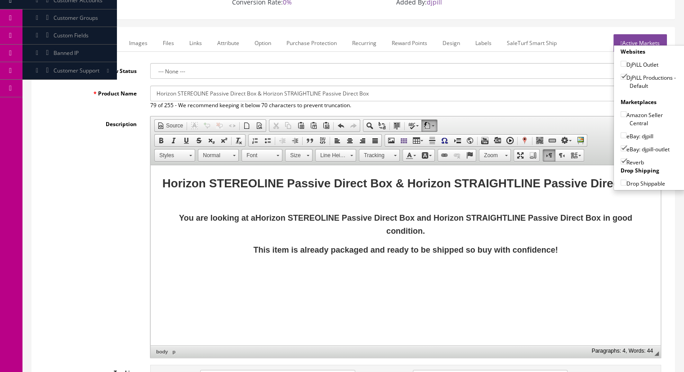
scroll to position [0, 0]
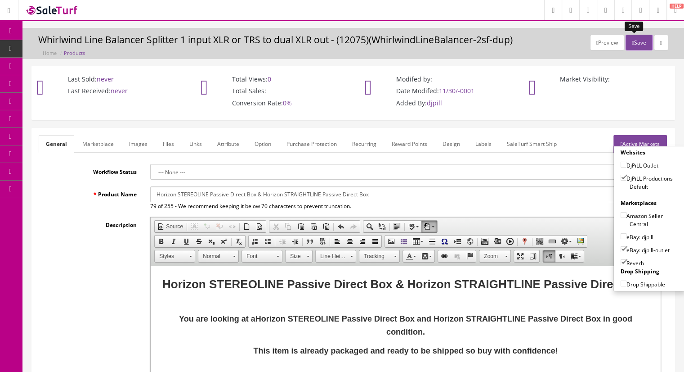
click at [632, 40] on icon "button" at bounding box center [633, 42] width 2 height 5
